Goal: Navigation & Orientation: Find specific page/section

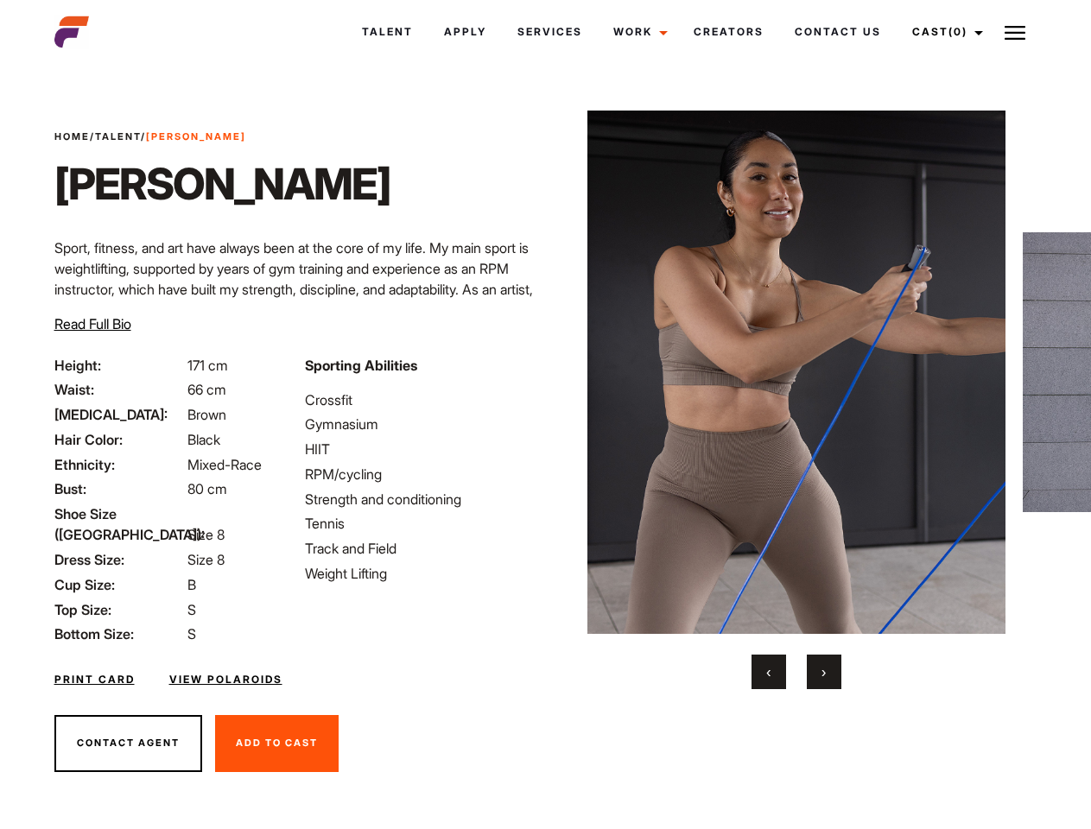
click at [942, 32] on link "Cast (0)" at bounding box center [944, 32] width 97 height 47
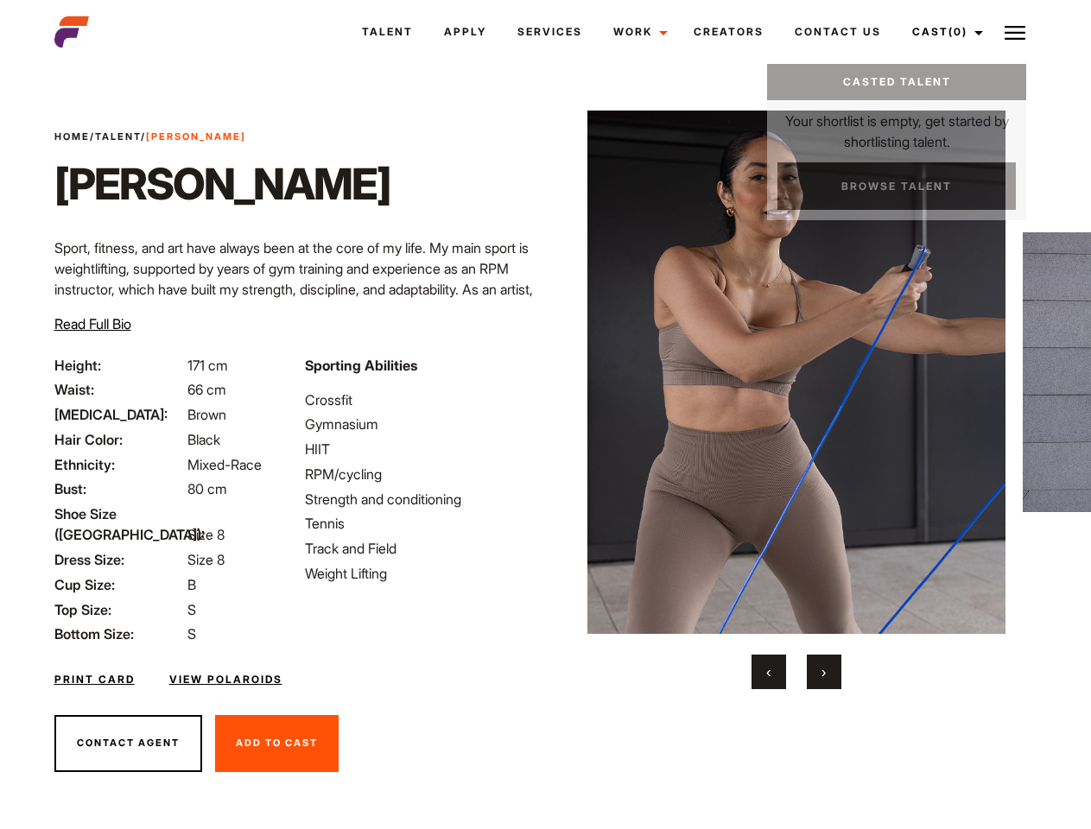
click at [1015, 32] on img at bounding box center [1014, 32] width 21 height 21
click at [795, 400] on img at bounding box center [796, 372] width 419 height 523
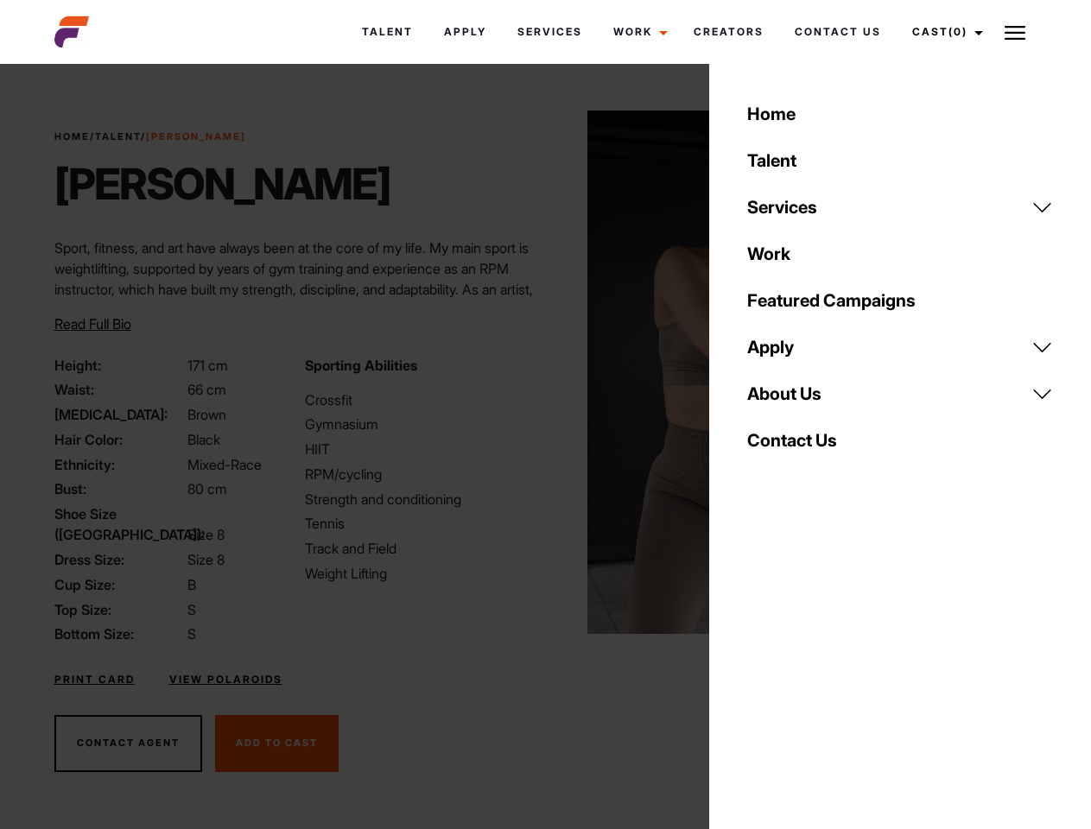
click at [545, 372] on div "Sporting Abilities Crossfit Gymnasium HIIT RPM/cycling Strength and conditionin…" at bounding box center [419, 500] width 250 height 290
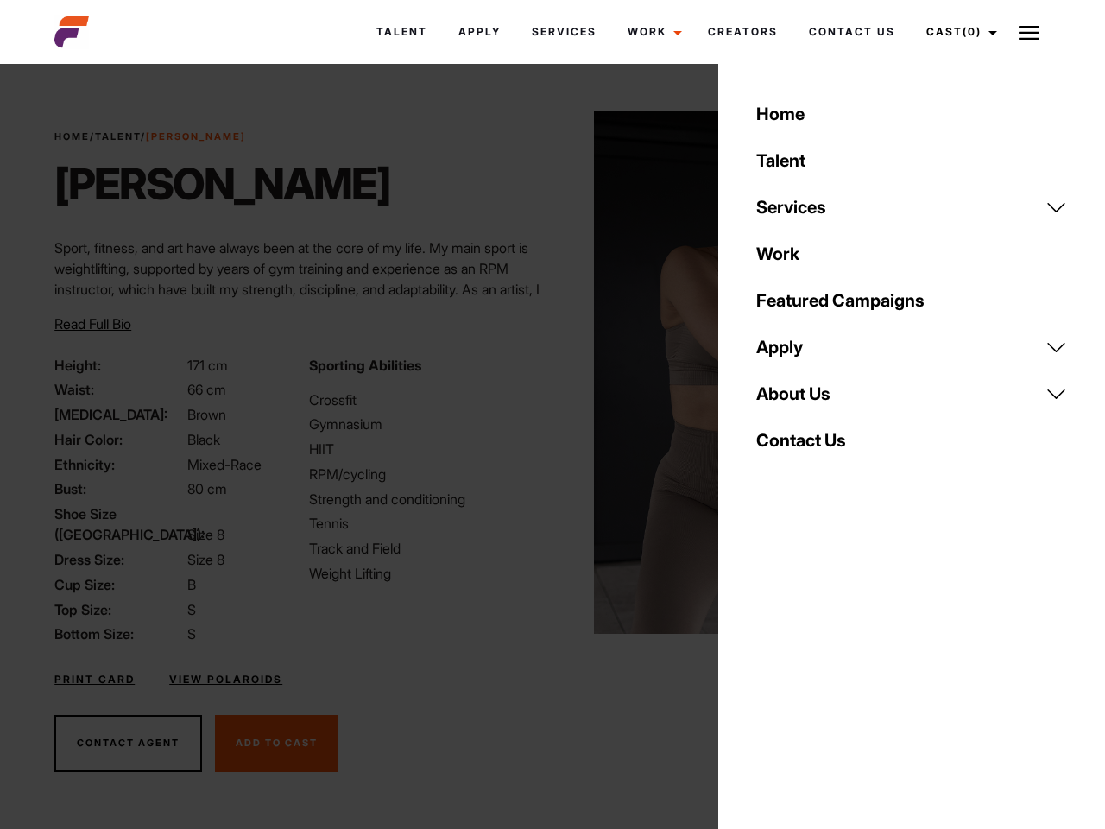
click at [768, 672] on body "Talent Apply Services Work Campaigns Creators Contact Us Cast (0) Casted Talent…" at bounding box center [552, 466] width 1105 height 794
click at [824, 672] on div "Home Talent Services Talent Casting Photography Videography Creative Hair and M…" at bounding box center [911, 414] width 387 height 829
